Goal: Navigation & Orientation: Find specific page/section

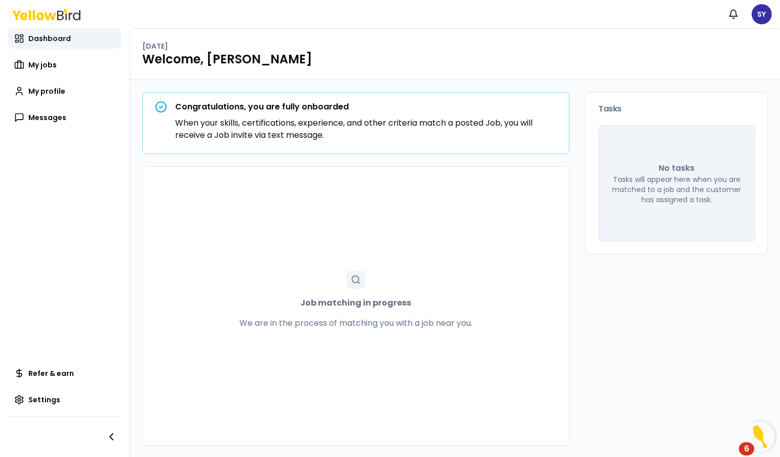
click at [39, 44] on link "Dashboard" at bounding box center [64, 38] width 113 height 20
click at [39, 61] on span "My jobs" at bounding box center [42, 65] width 28 height 10
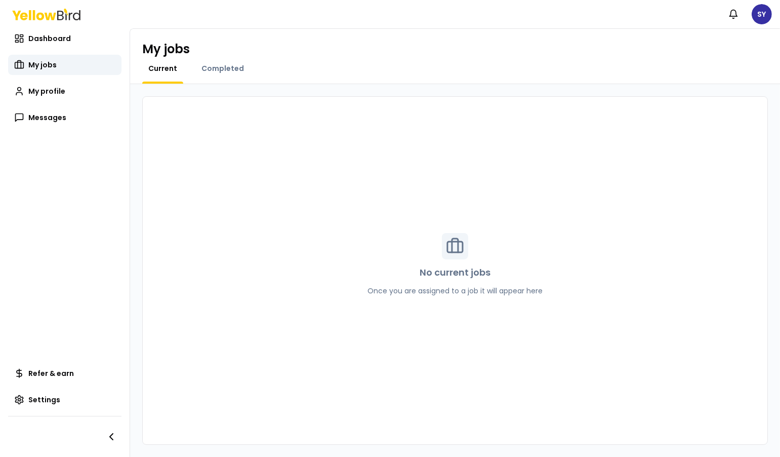
click at [54, 11] on icon at bounding box center [46, 15] width 68 height 12
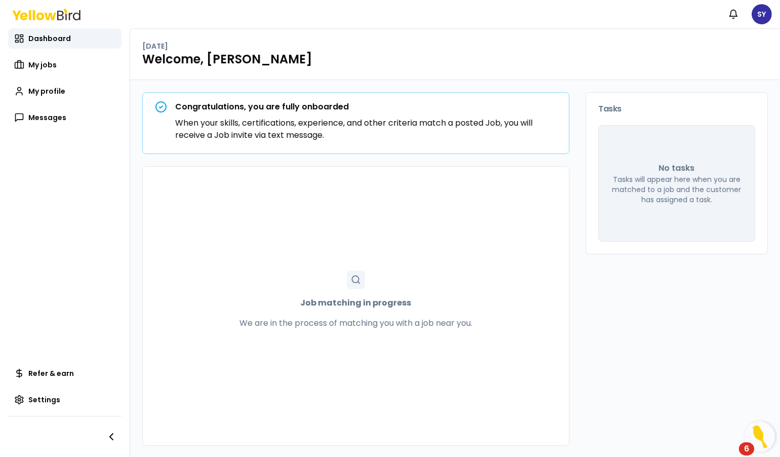
click at [54, 11] on icon at bounding box center [46, 15] width 68 height 12
click at [757, 20] on html "Notifications SY Dashboard My jobs My profile Messages Refer & earn Settings [D…" at bounding box center [390, 228] width 780 height 457
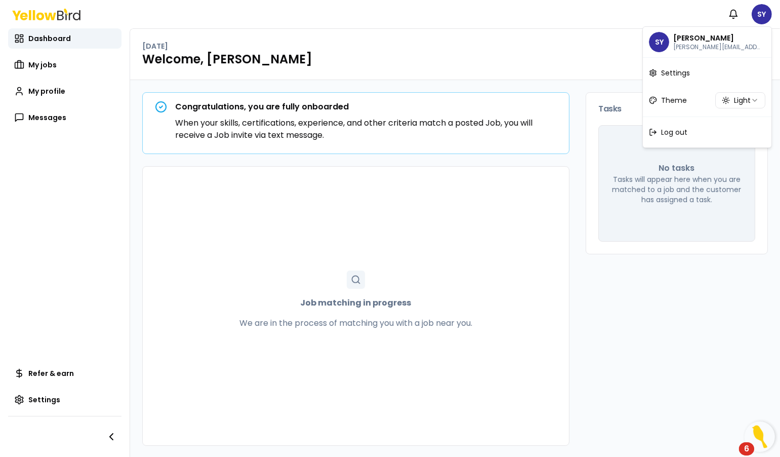
click at [745, 98] on html "Notifications SY Dashboard My jobs My profile Messages Refer & earn Settings [D…" at bounding box center [390, 228] width 780 height 457
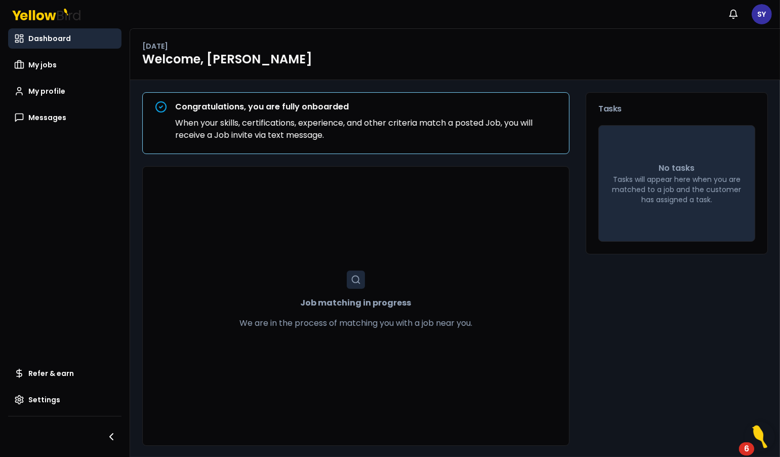
click at [465, 31] on html "Notifications SY Dashboard My jobs My profile Messages Refer & earn Settings [D…" at bounding box center [390, 228] width 780 height 457
click at [49, 68] on span "My jobs" at bounding box center [42, 65] width 28 height 10
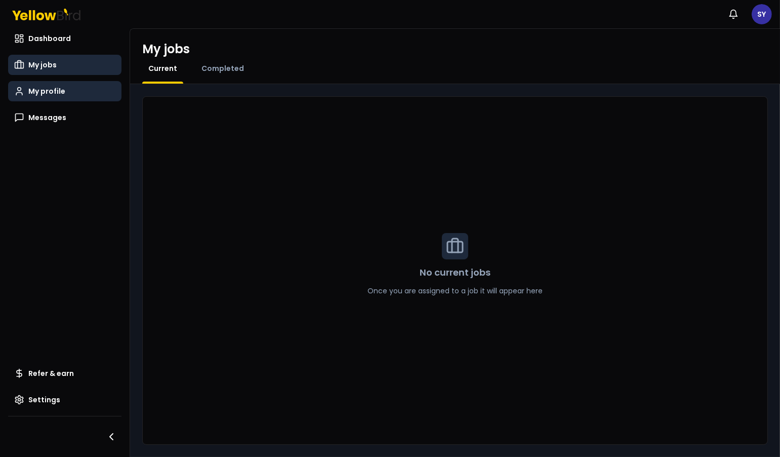
click at [49, 97] on link "My profile" at bounding box center [64, 91] width 113 height 20
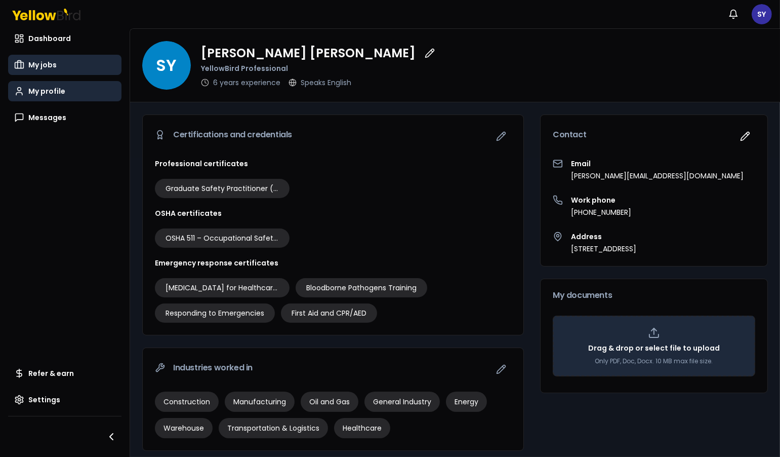
click at [44, 66] on span "My jobs" at bounding box center [42, 65] width 28 height 10
